Goal: Task Accomplishment & Management: Manage account settings

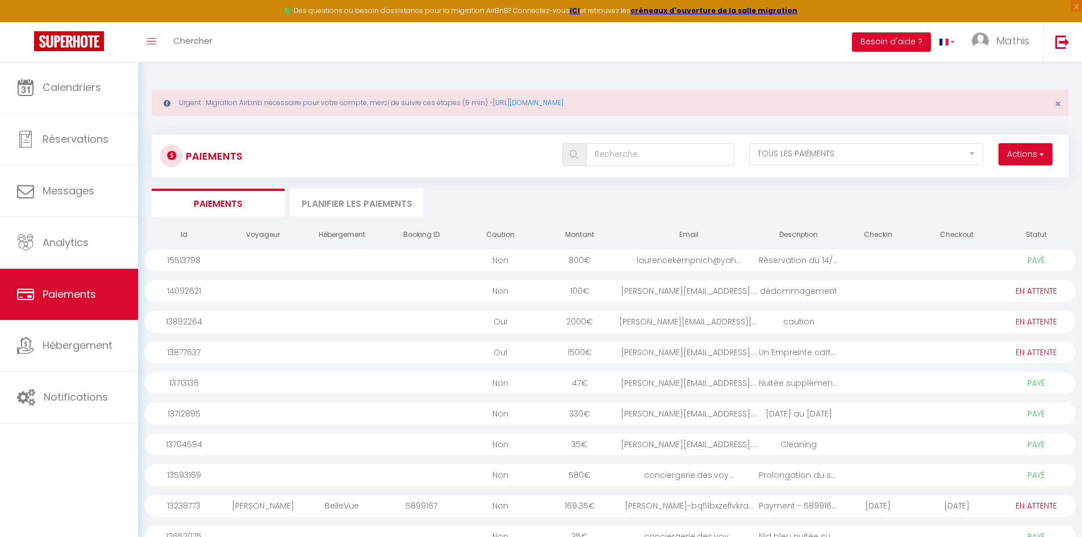
select select "2"
select select "0"
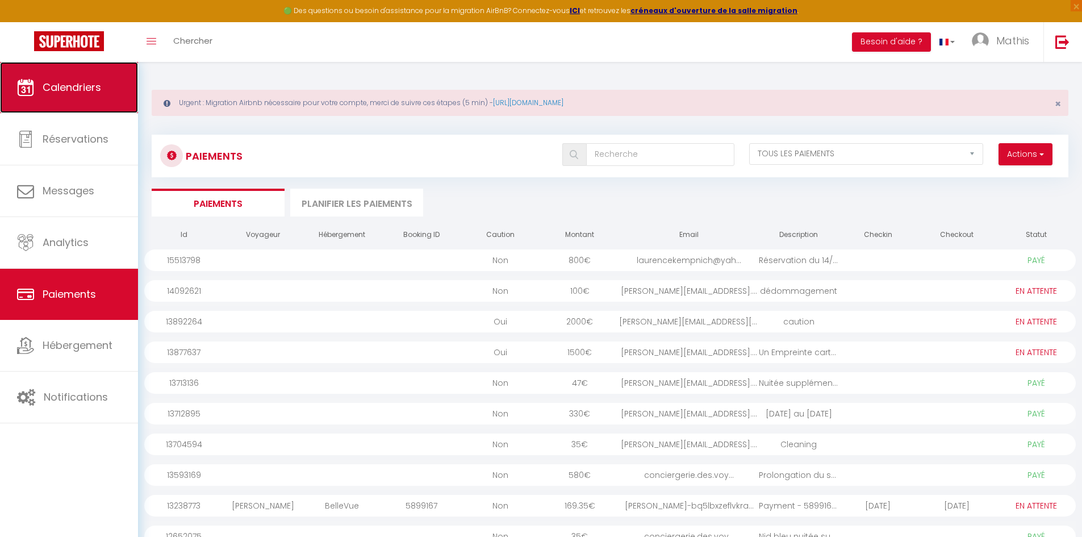
click at [102, 85] on link "Calendriers" at bounding box center [69, 87] width 138 height 51
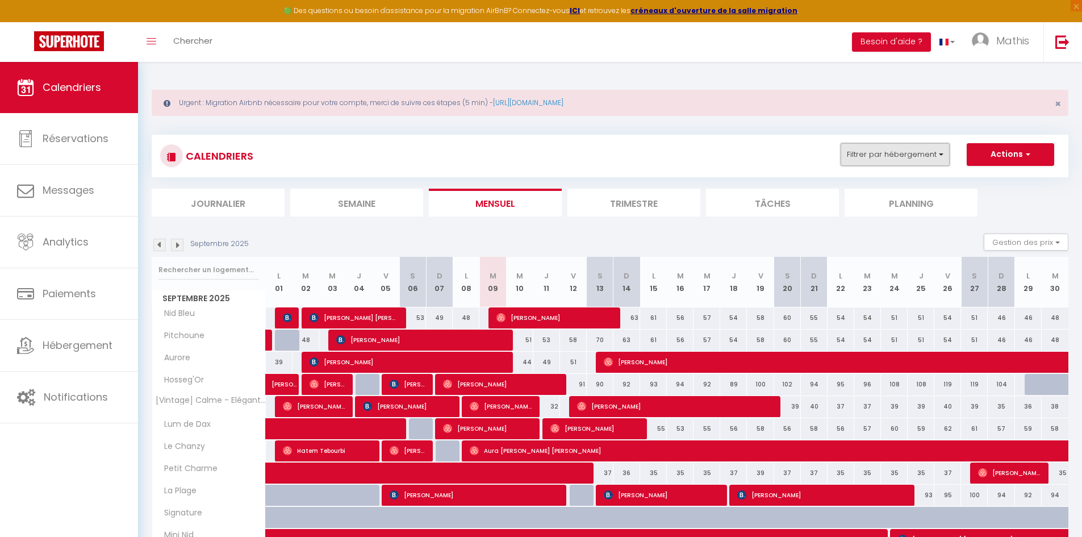
click at [878, 155] on button "Filtrer par hébergement" at bounding box center [894, 154] width 109 height 23
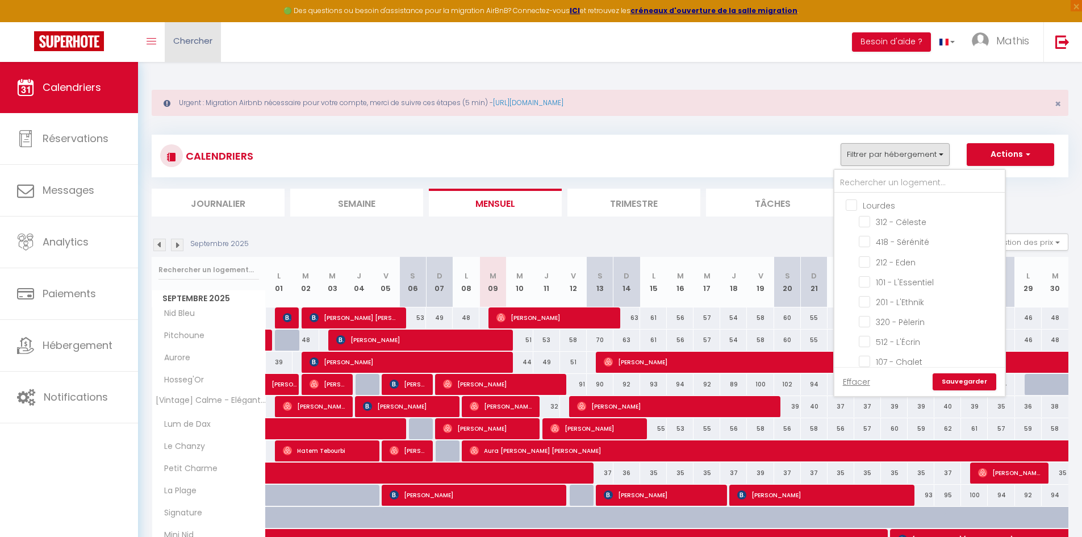
click at [214, 43] on link "Chercher" at bounding box center [193, 42] width 56 height 40
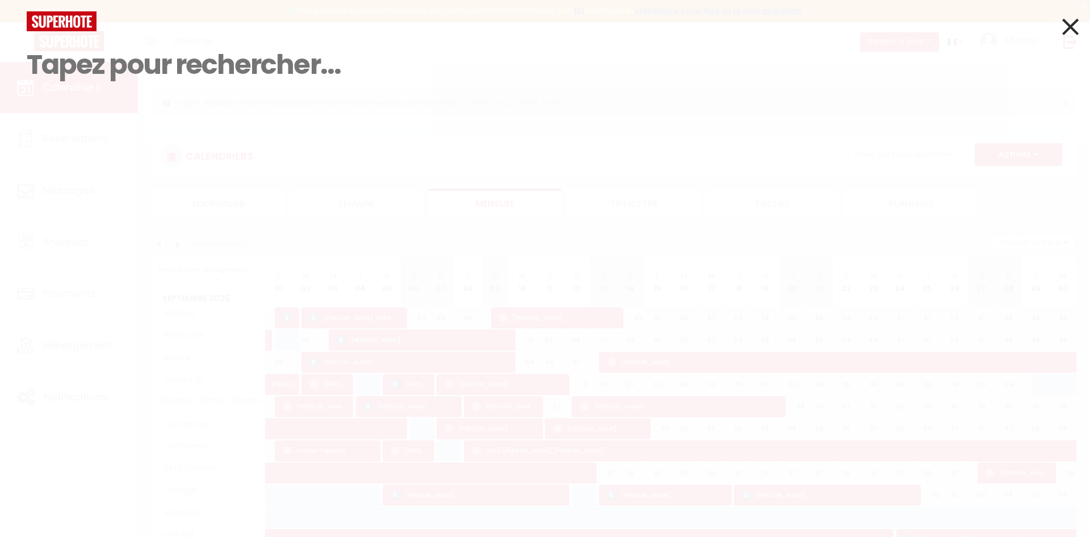
click at [1074, 11] on link at bounding box center [1070, 25] width 16 height 45
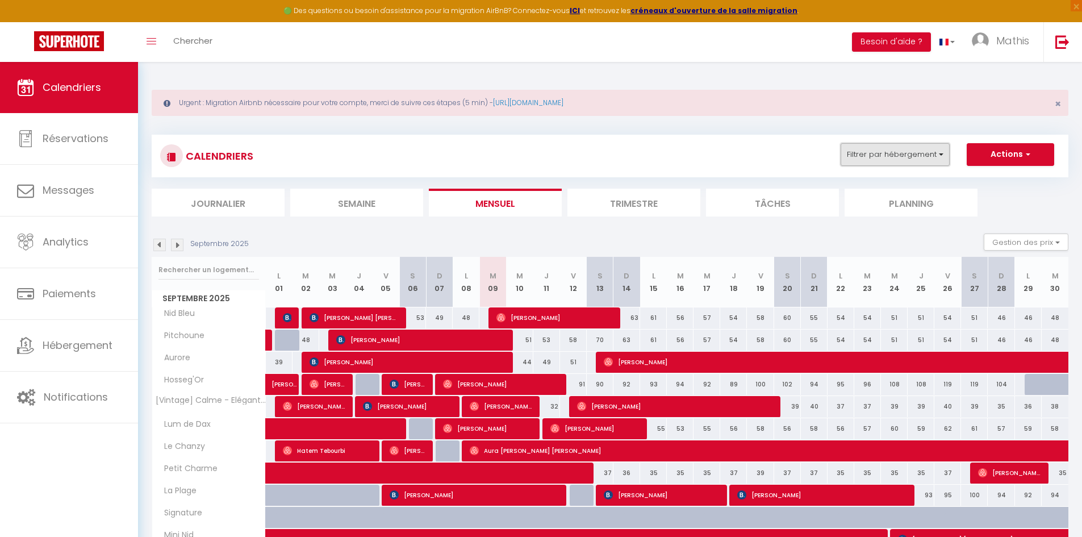
click at [905, 154] on button "Filtrer par hébergement" at bounding box center [894, 154] width 109 height 23
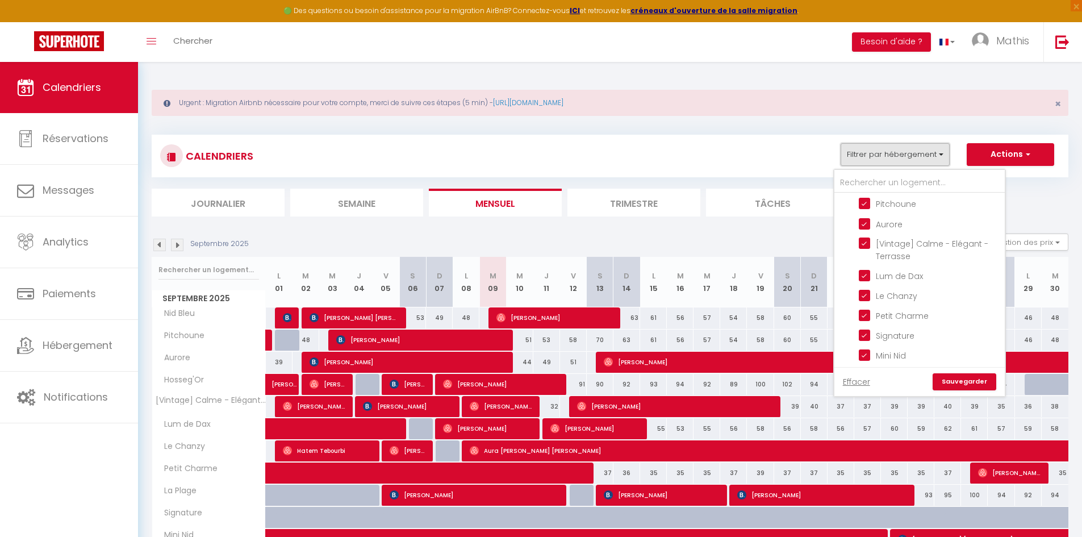
scroll to position [454, 0]
click at [861, 229] on label "Dax" at bounding box center [867, 224] width 20 height 12
click at [861, 229] on input "Dax" at bounding box center [930, 222] width 170 height 11
checkbox input "false"
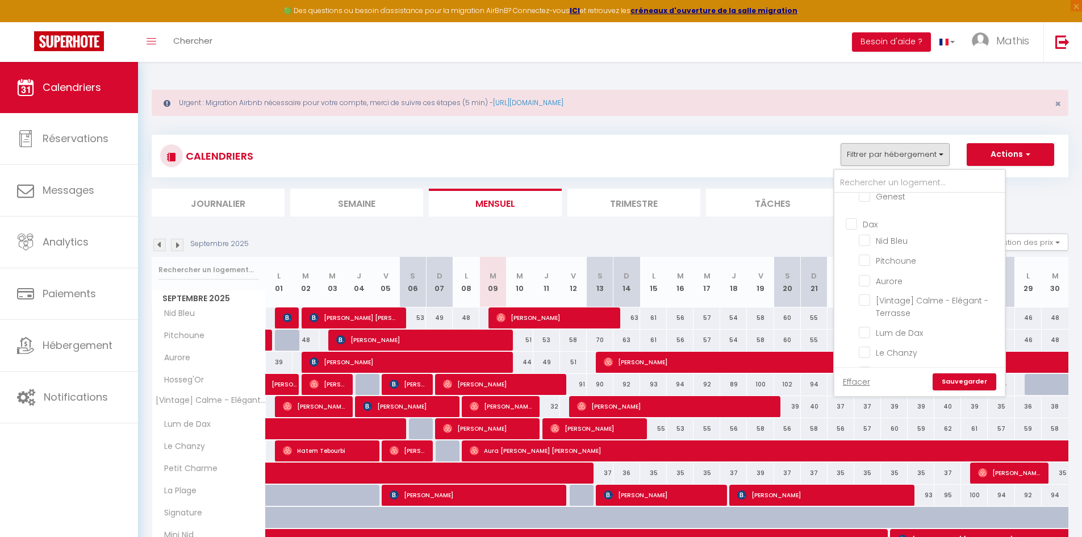
checkbox input "false"
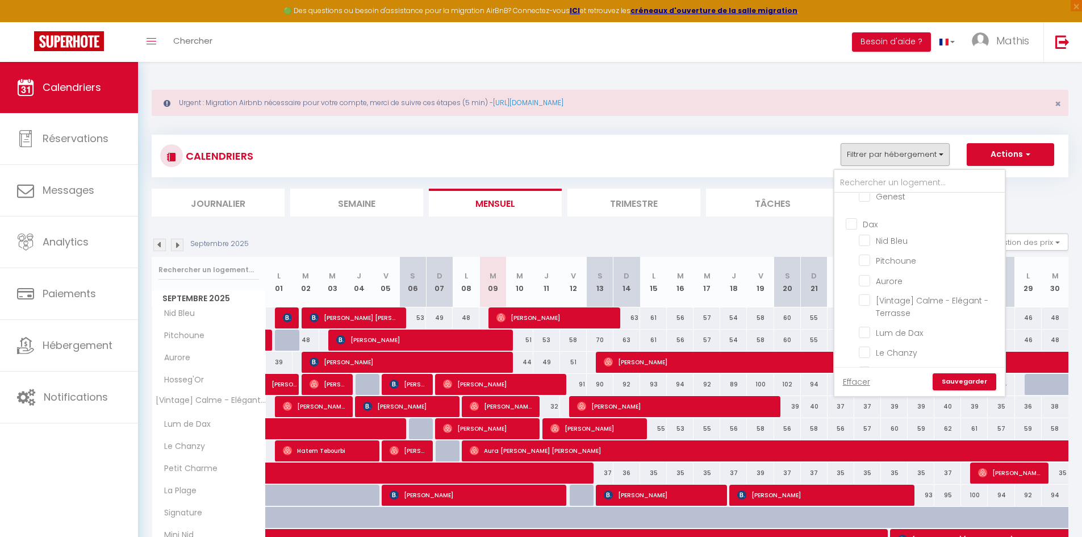
checkbox input "false"
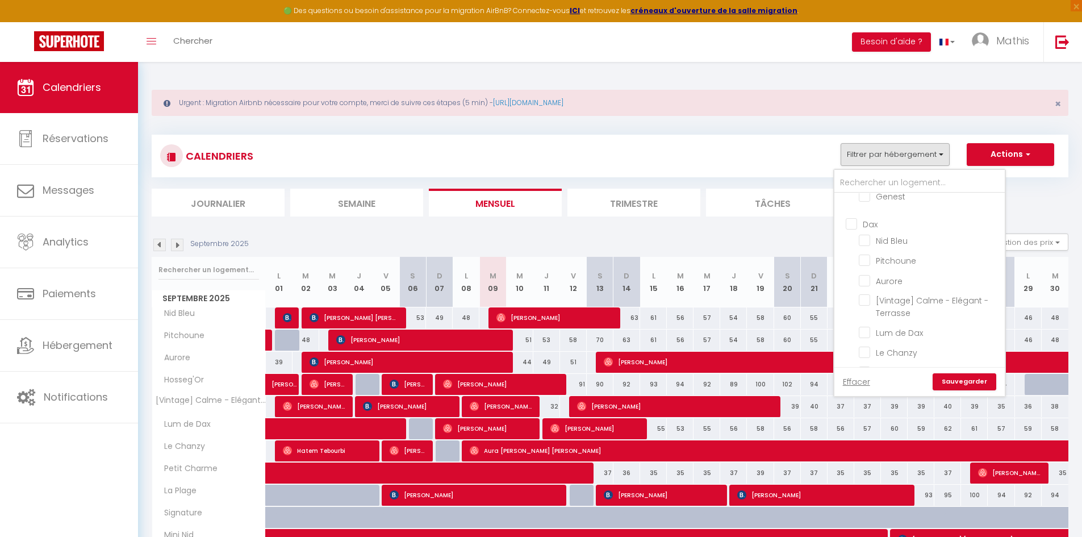
checkbox input "false"
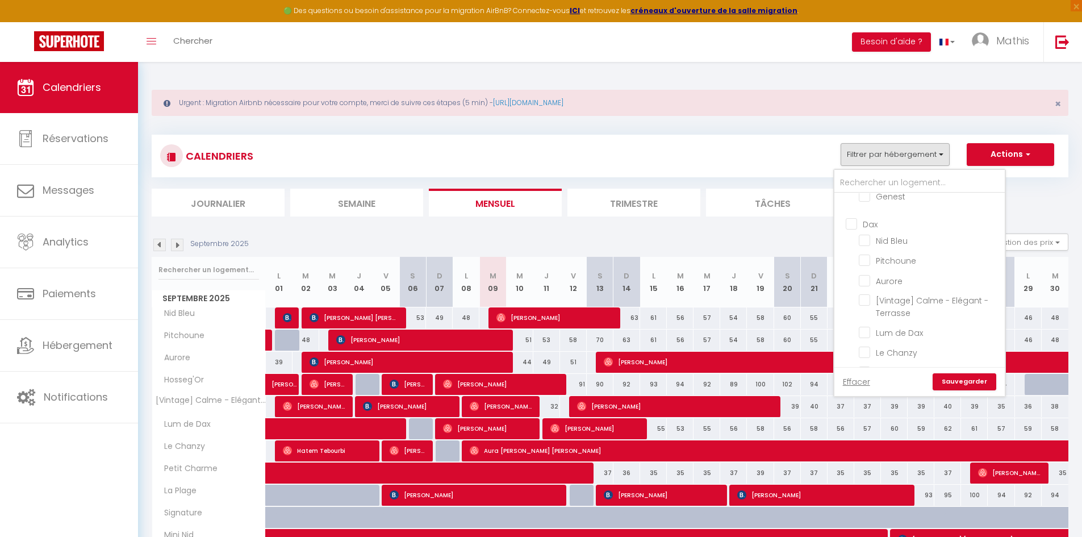
checkbox input "false"
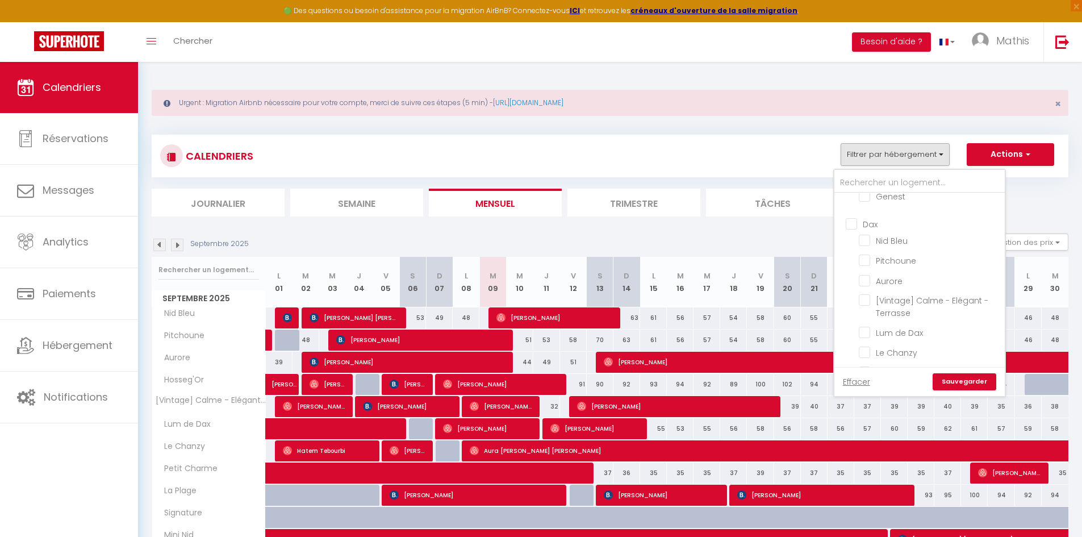
checkbox input "false"
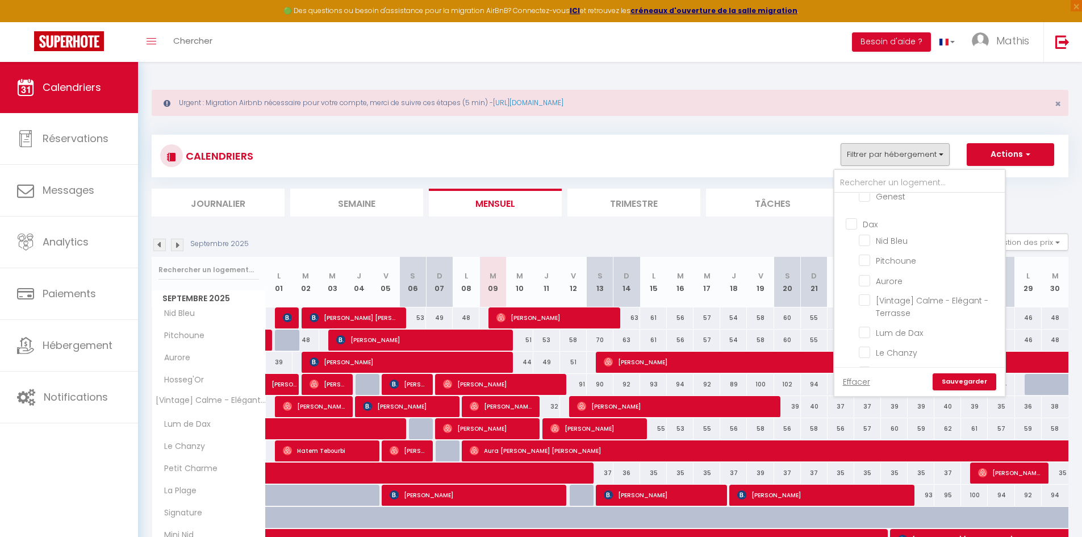
checkbox input "false"
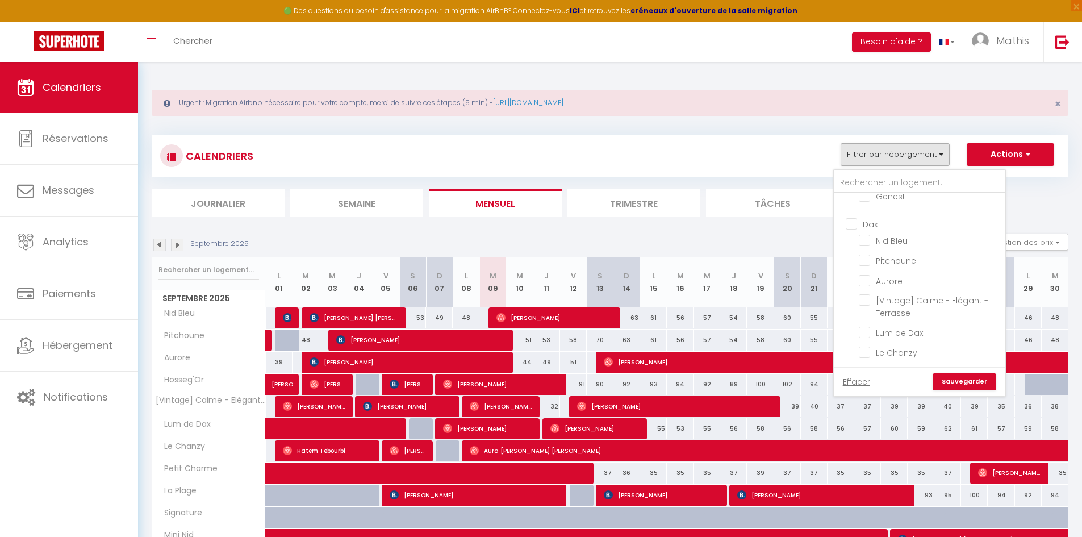
checkbox input "false"
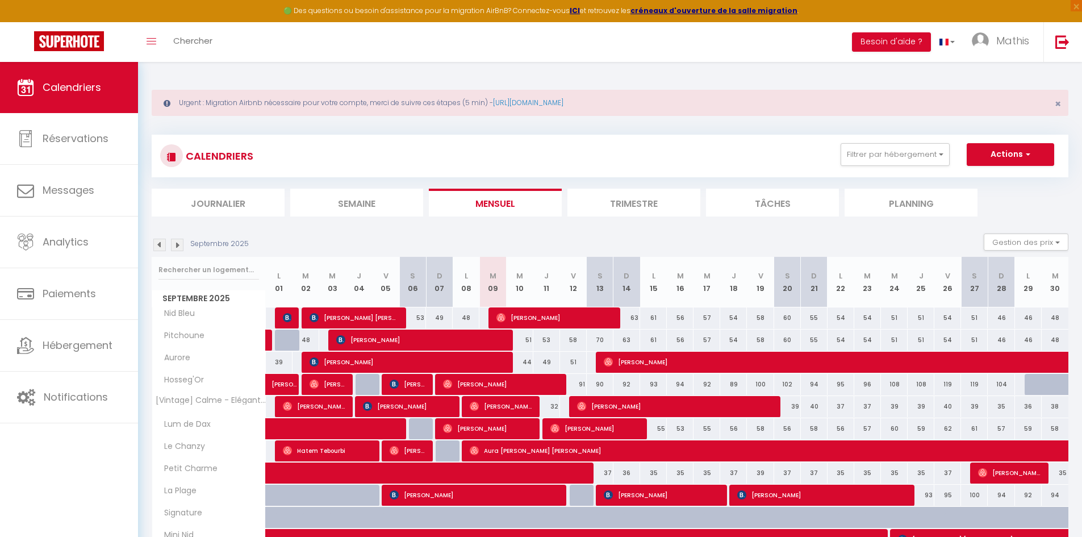
click at [905, 167] on div "CALENDRIERS Filtrer par hébergement [PERSON_NAME] 312 - [PERSON_NAME] 418 - Sér…" at bounding box center [609, 156] width 899 height 26
click at [900, 161] on button "Filtrer par hébergement" at bounding box center [894, 154] width 109 height 23
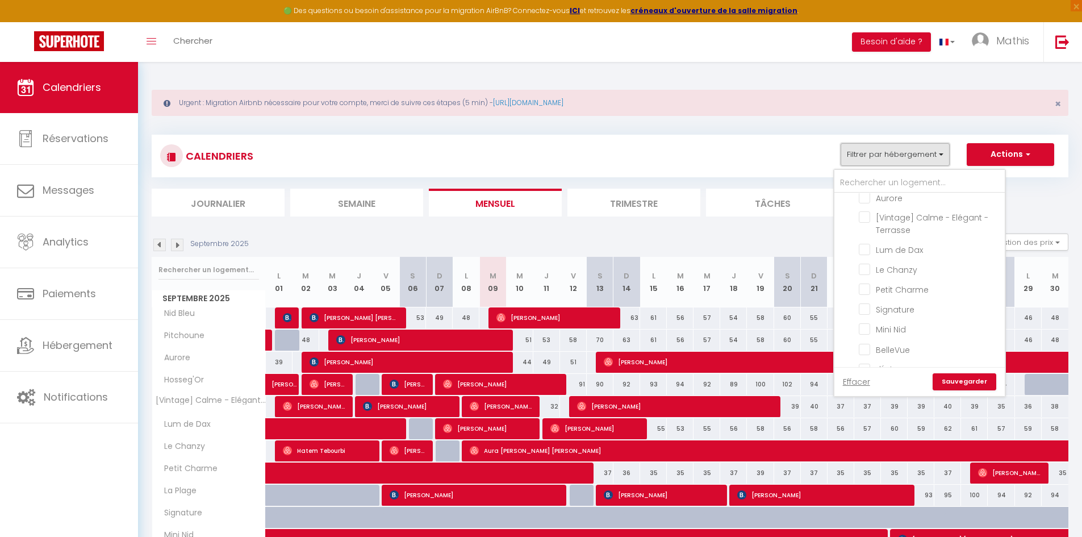
scroll to position [680, 0]
click at [886, 291] on input "Côte Landaise" at bounding box center [930, 293] width 170 height 11
checkbox input "true"
checkbox input "false"
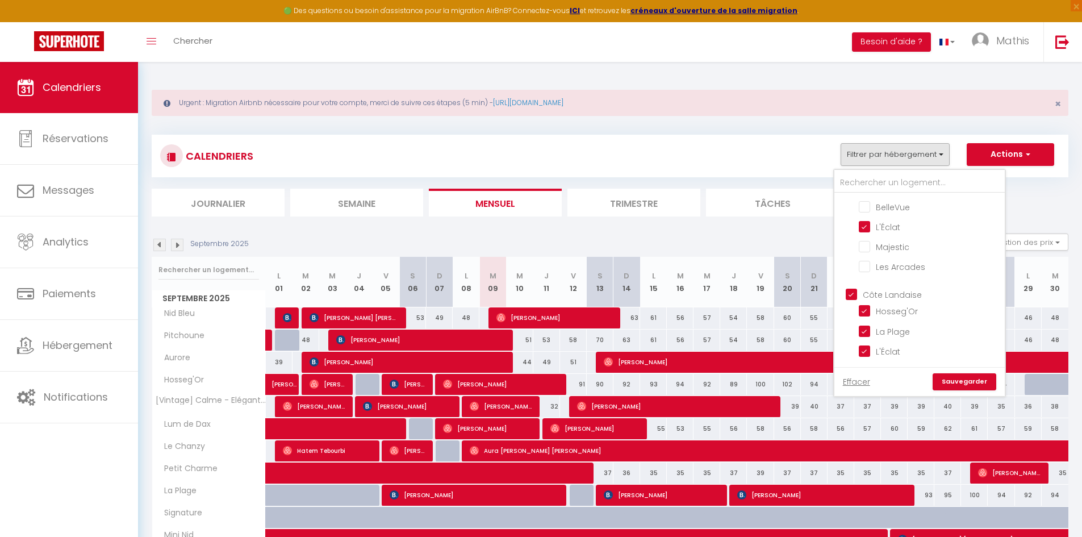
checkbox input "false"
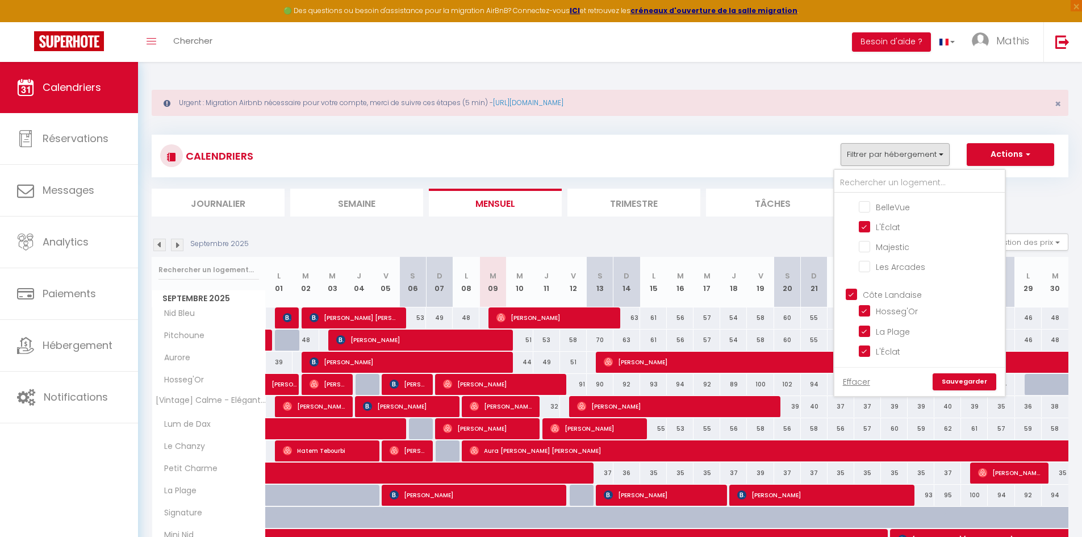
checkbox input "false"
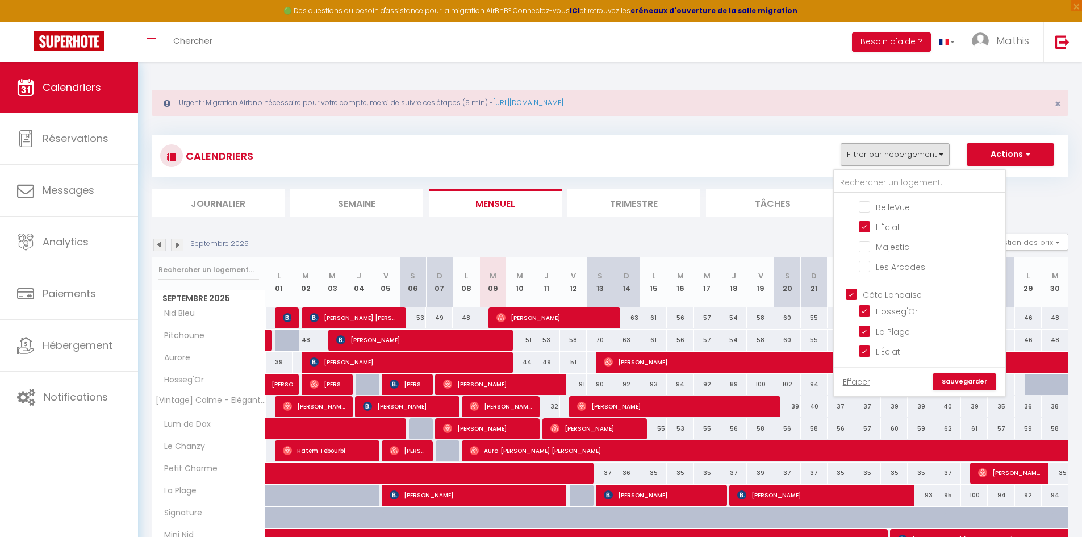
checkbox input "false"
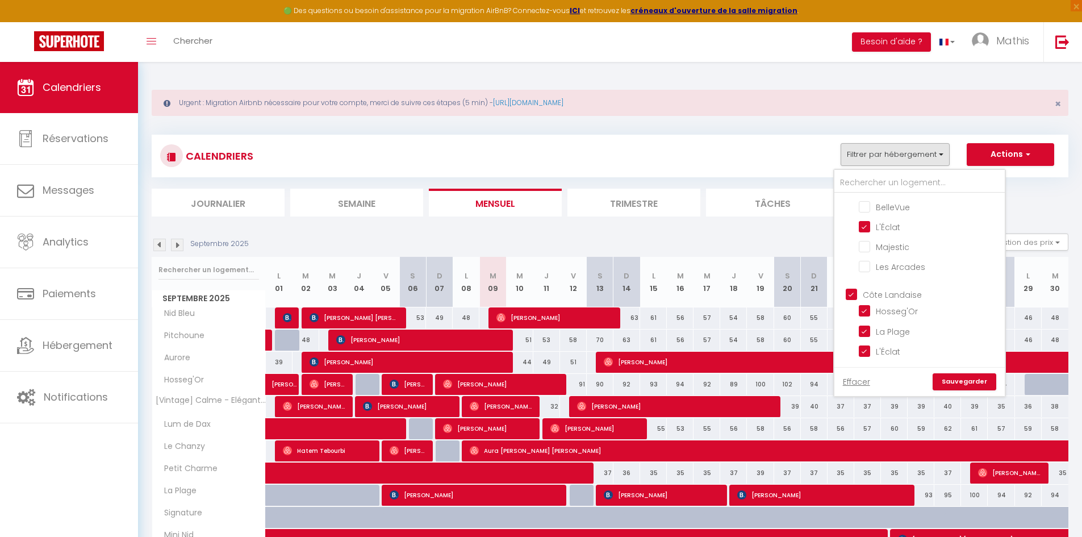
checkbox input "false"
checkbox input "true"
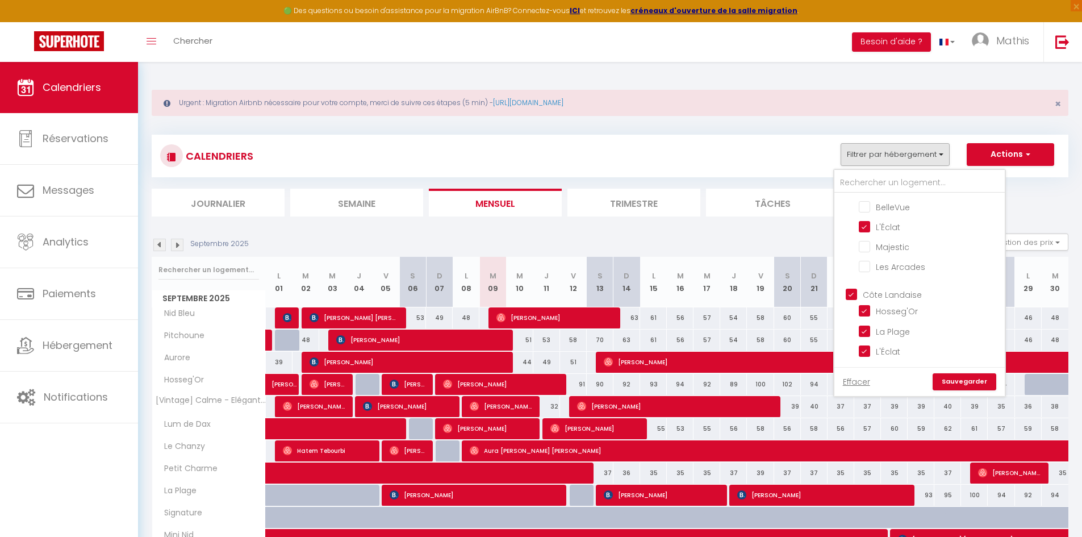
click at [886, 291] on input "Côte Landaise" at bounding box center [930, 293] width 170 height 11
checkbox input "false"
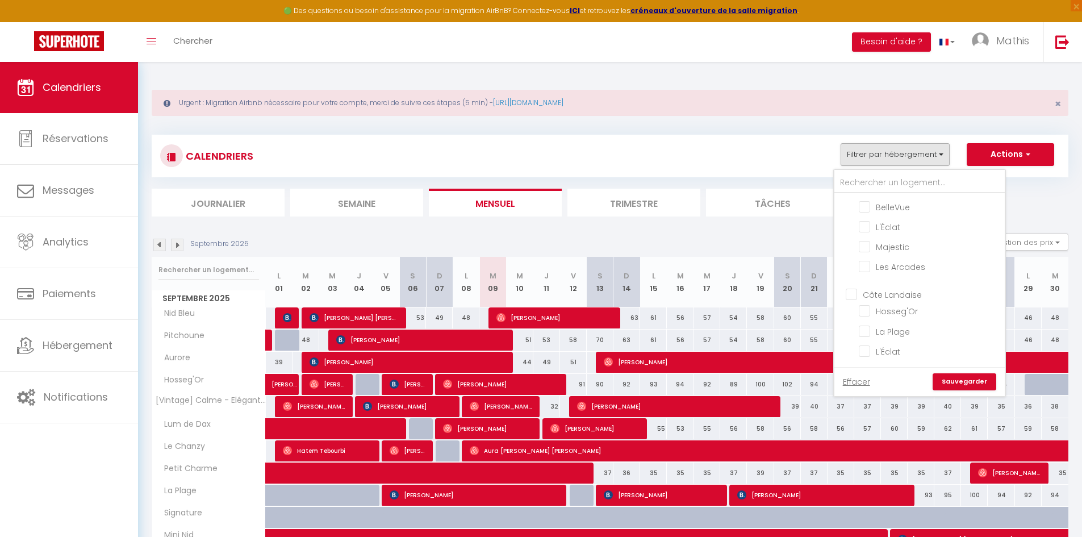
checkbox input "false"
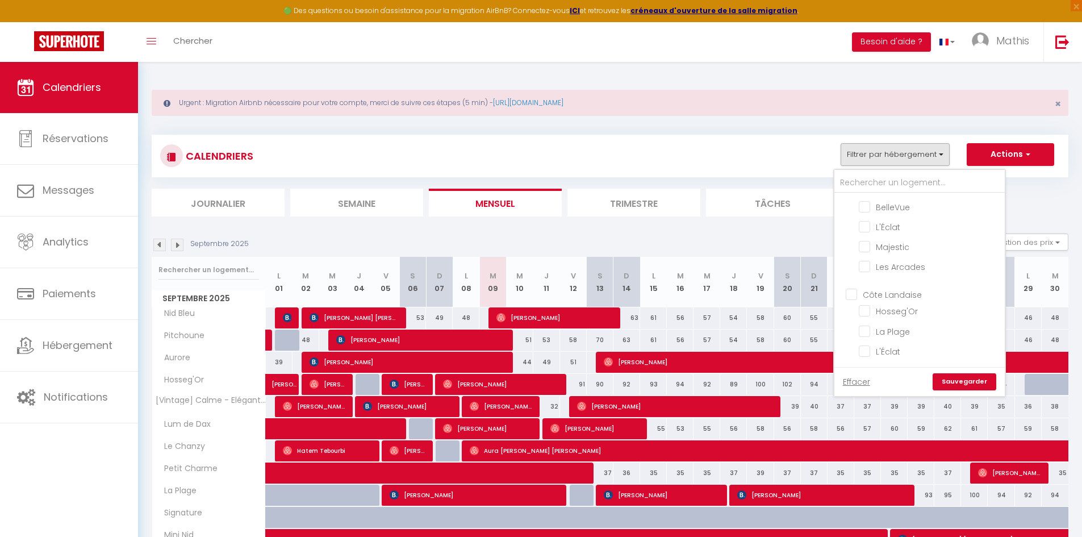
checkbox input "false"
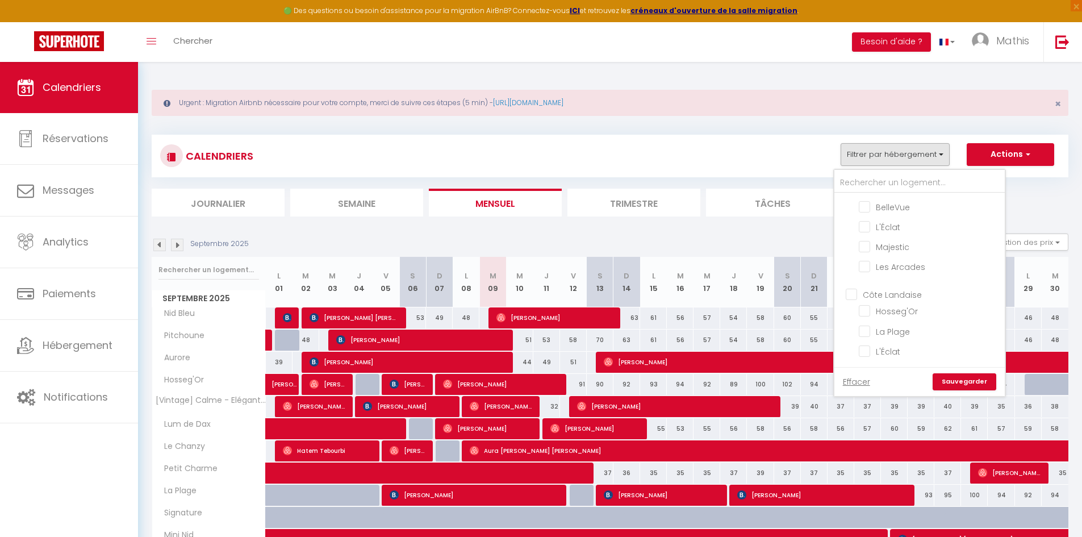
checkbox input "false"
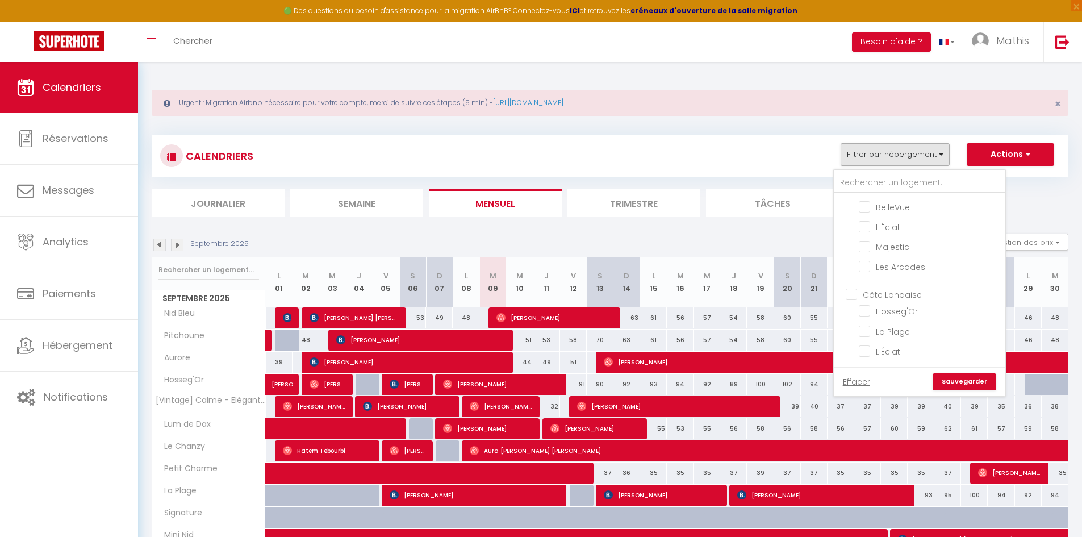
checkbox input "false"
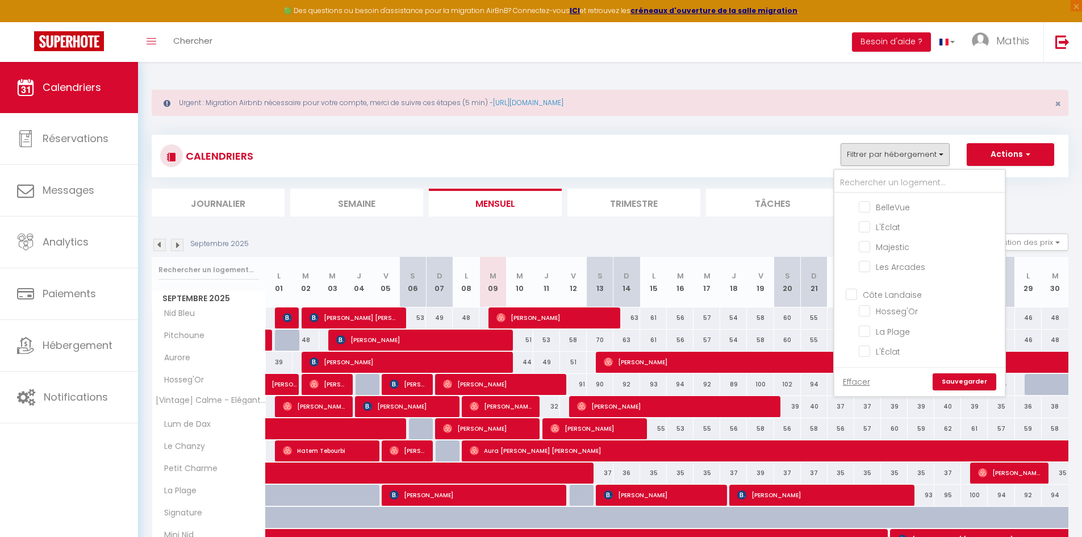
checkbox input "false"
click at [906, 342] on input "512 - L'Écrin" at bounding box center [929, 340] width 142 height 11
checkbox input "true"
checkbox input "false"
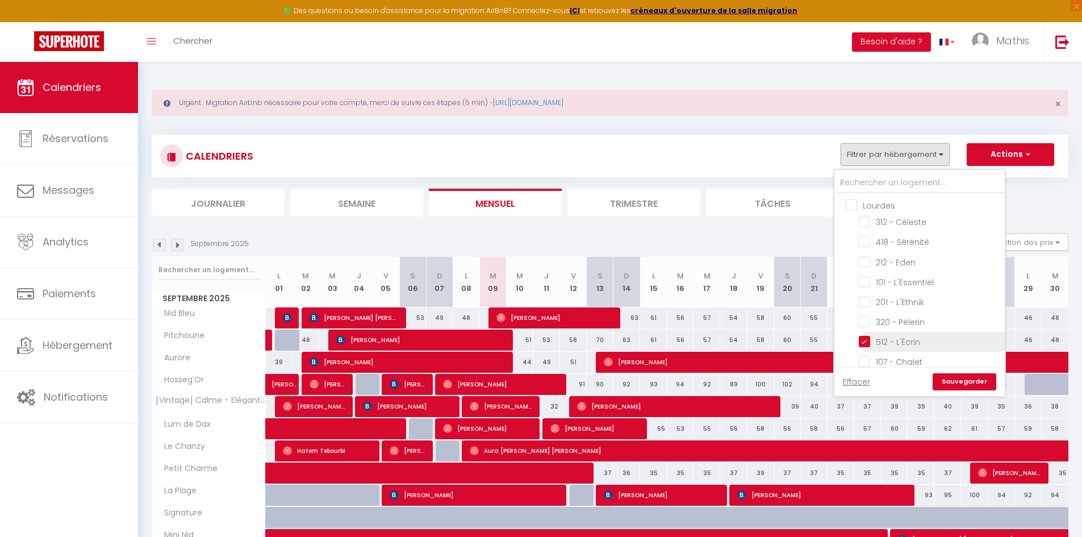
checkbox input "false"
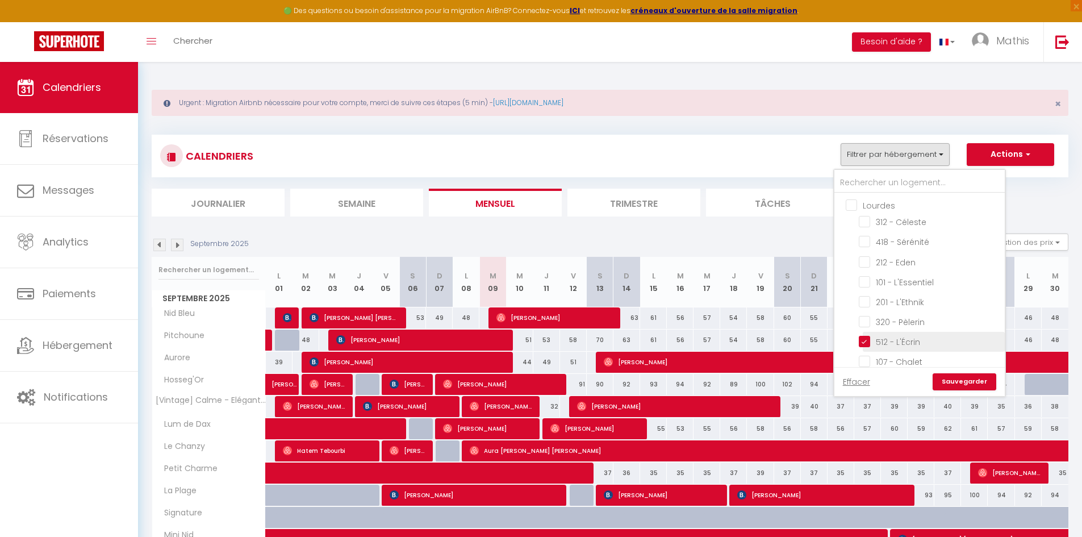
checkbox input "false"
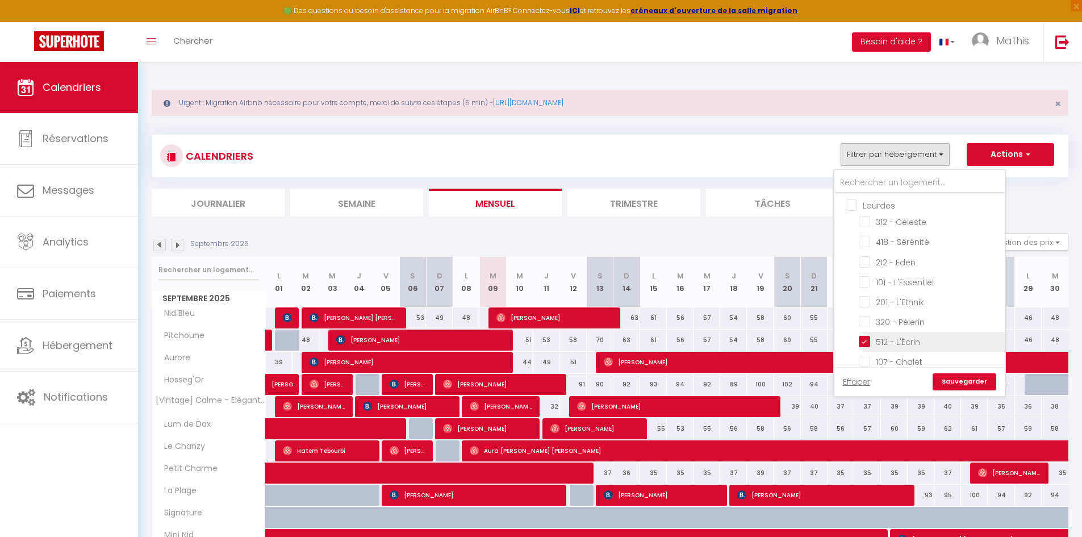
checkbox input "false"
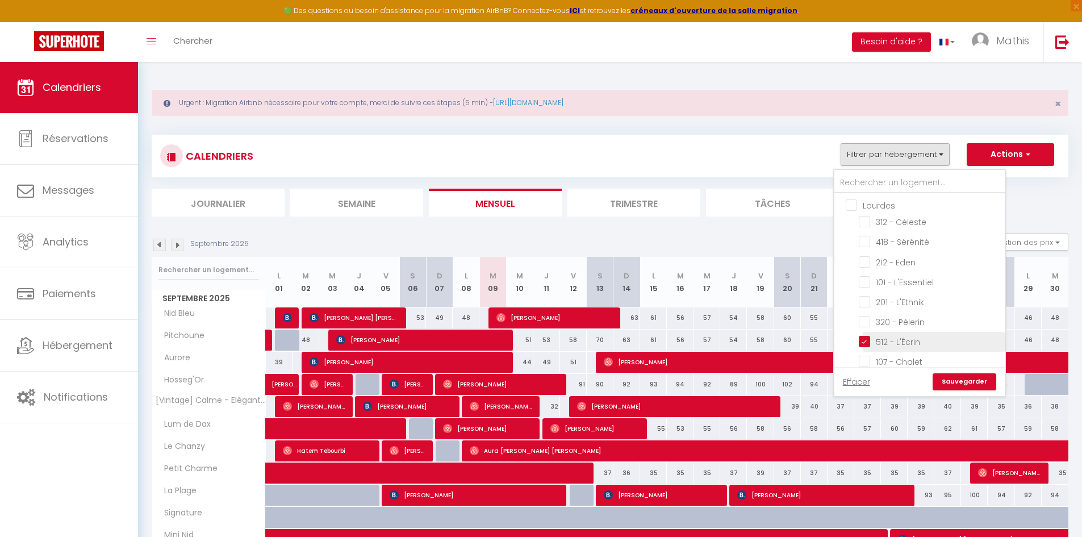
checkbox input "false"
click at [897, 305] on input "107 - Chalet" at bounding box center [929, 303] width 142 height 11
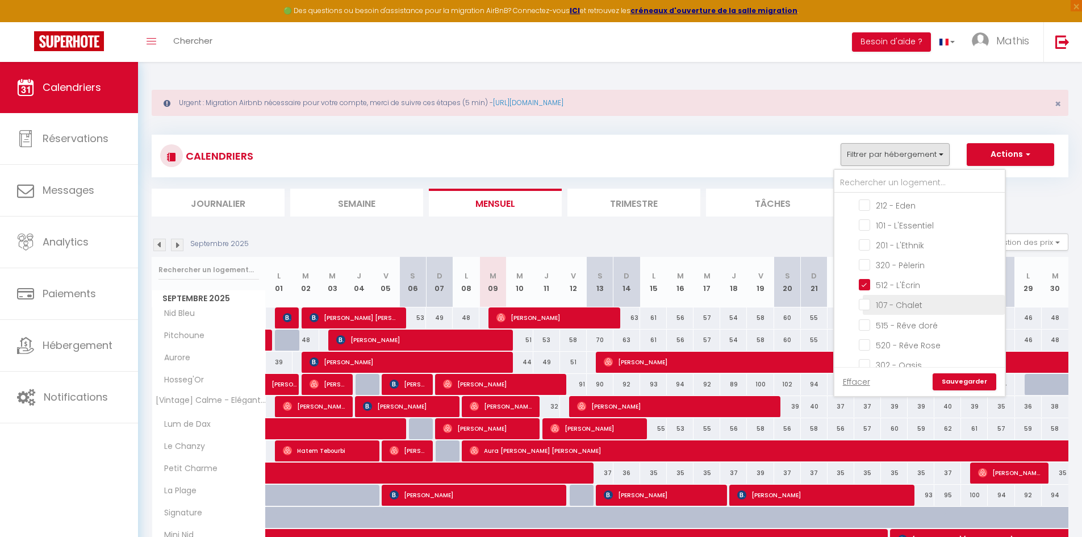
checkbox input "true"
checkbox input "false"
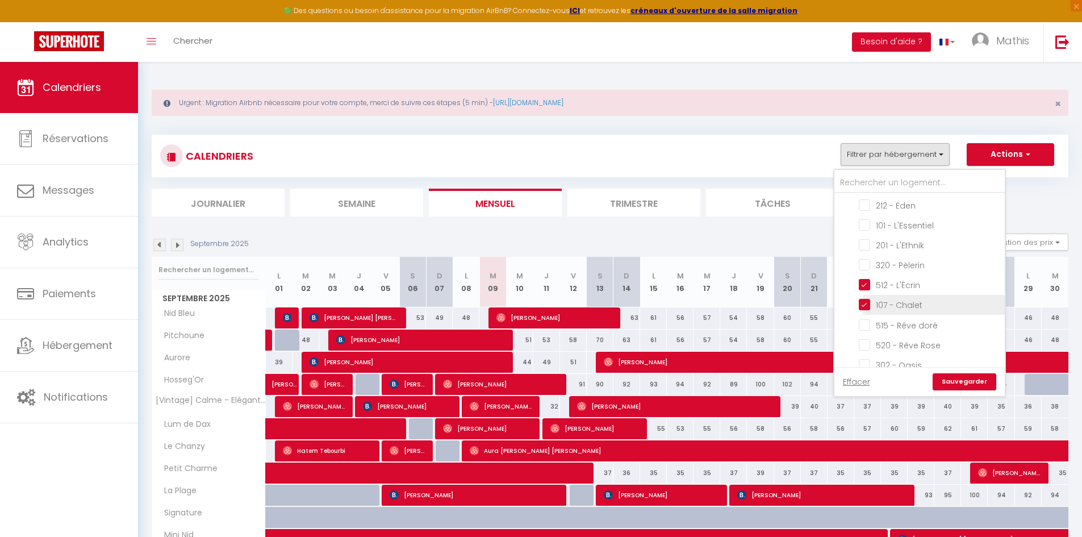
checkbox input "false"
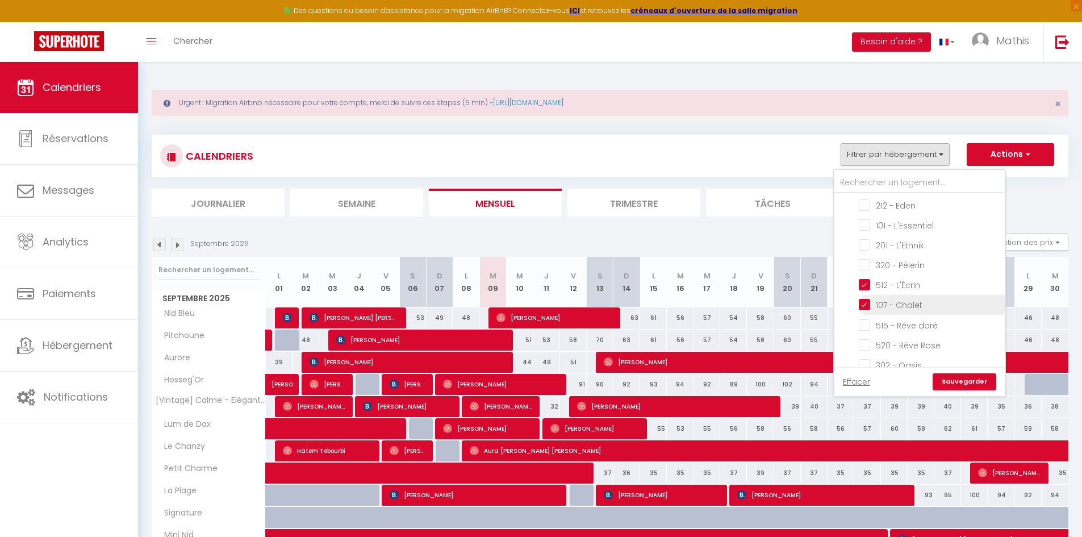
checkbox input "false"
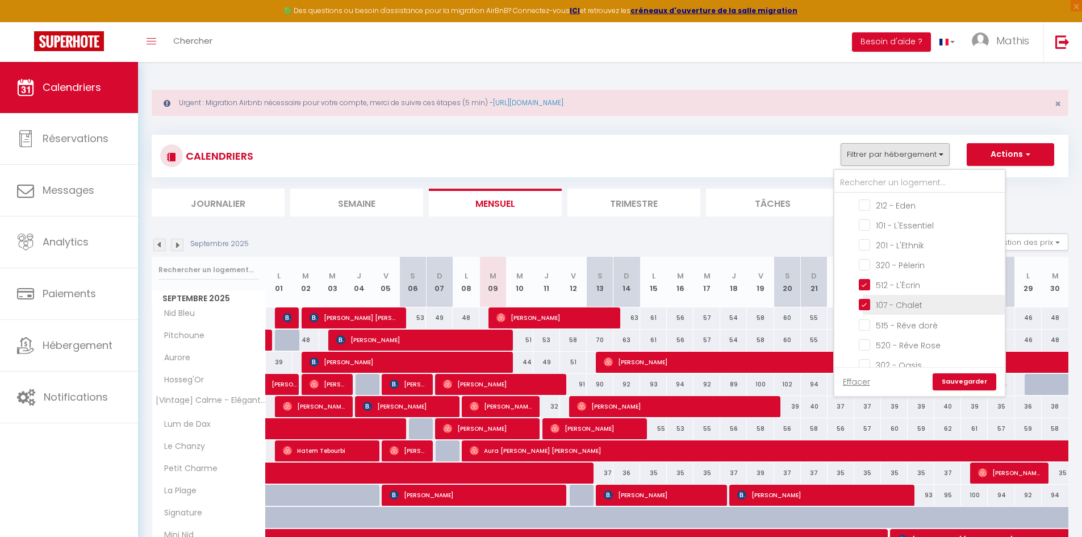
checkbox input "false"
click at [971, 377] on link "Sauvegarder" at bounding box center [964, 381] width 64 height 17
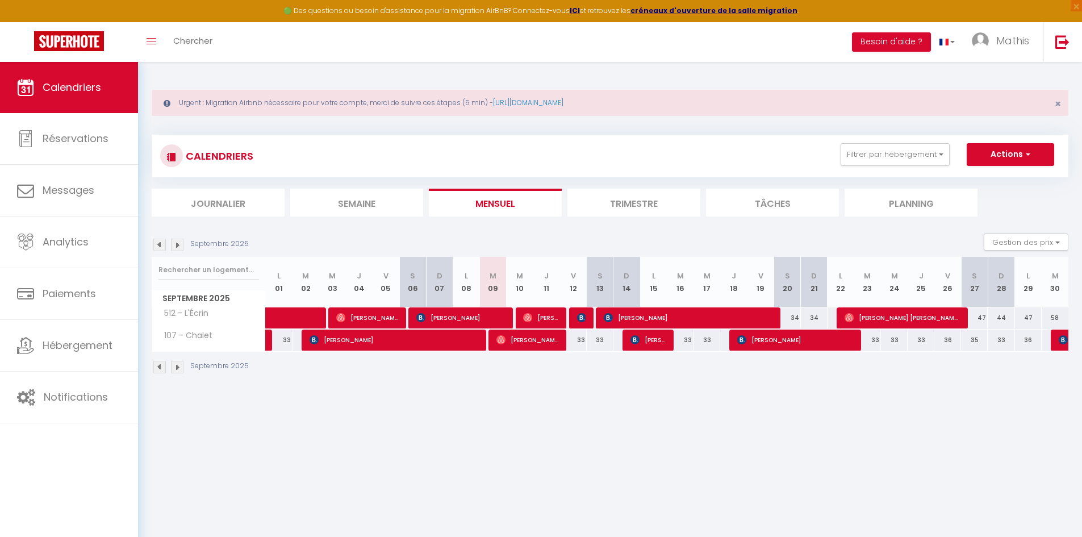
click at [162, 241] on img at bounding box center [159, 244] width 12 height 12
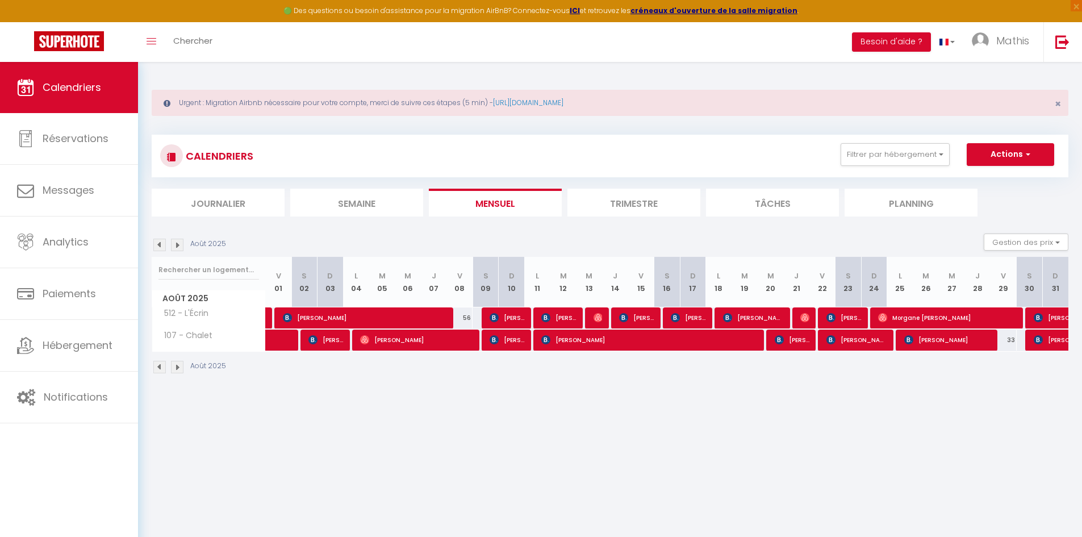
click at [162, 241] on img at bounding box center [159, 244] width 12 height 12
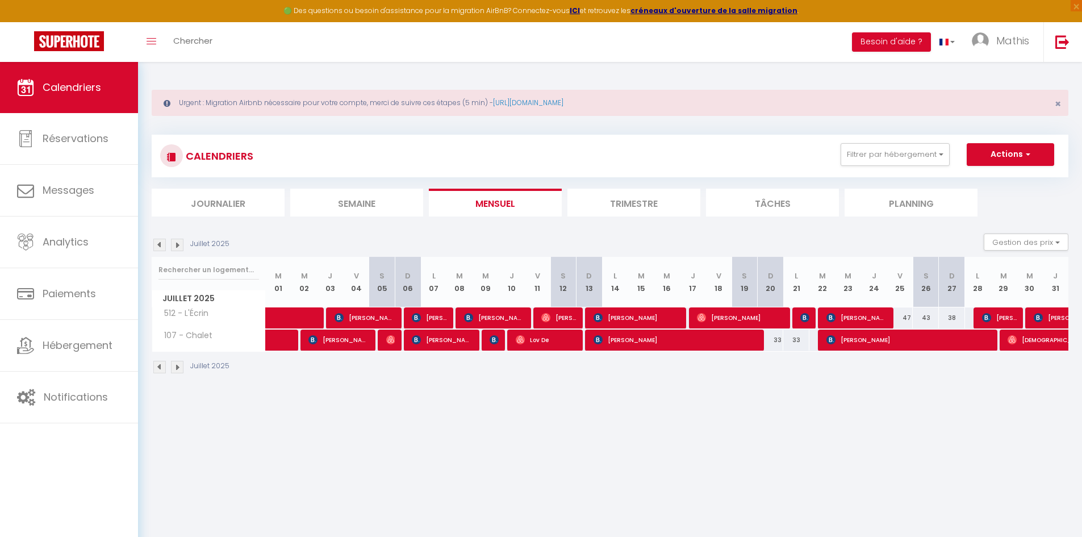
click at [162, 241] on img at bounding box center [159, 244] width 12 height 12
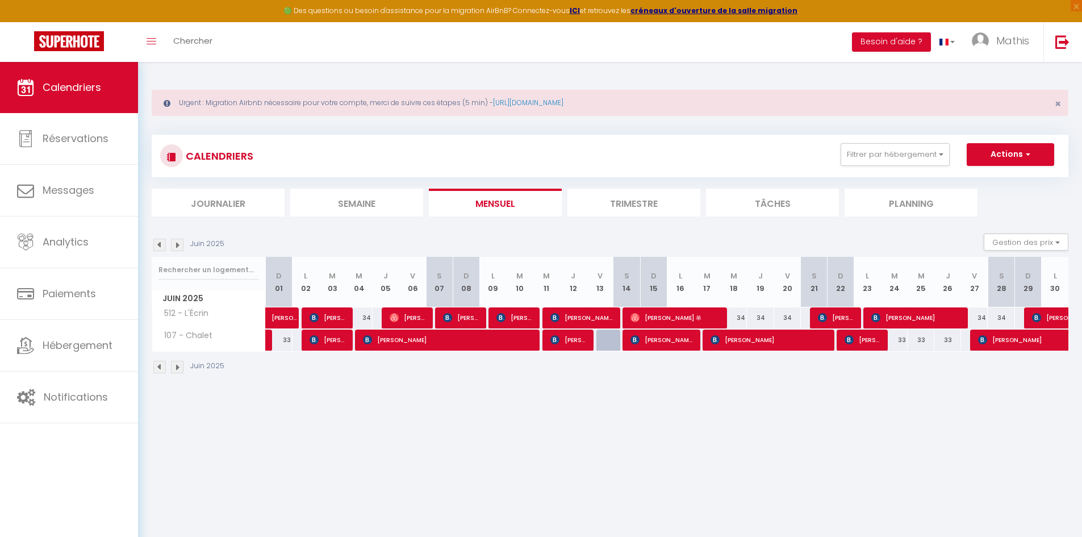
click at [162, 240] on img at bounding box center [159, 244] width 12 height 12
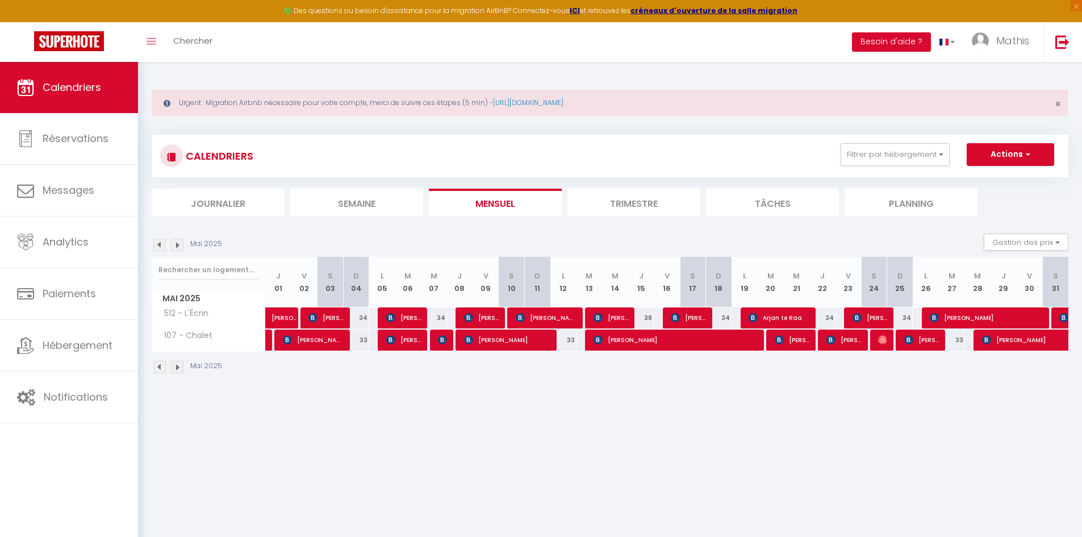
click at [174, 246] on img at bounding box center [177, 244] width 12 height 12
